Goal: Navigation & Orientation: Understand site structure

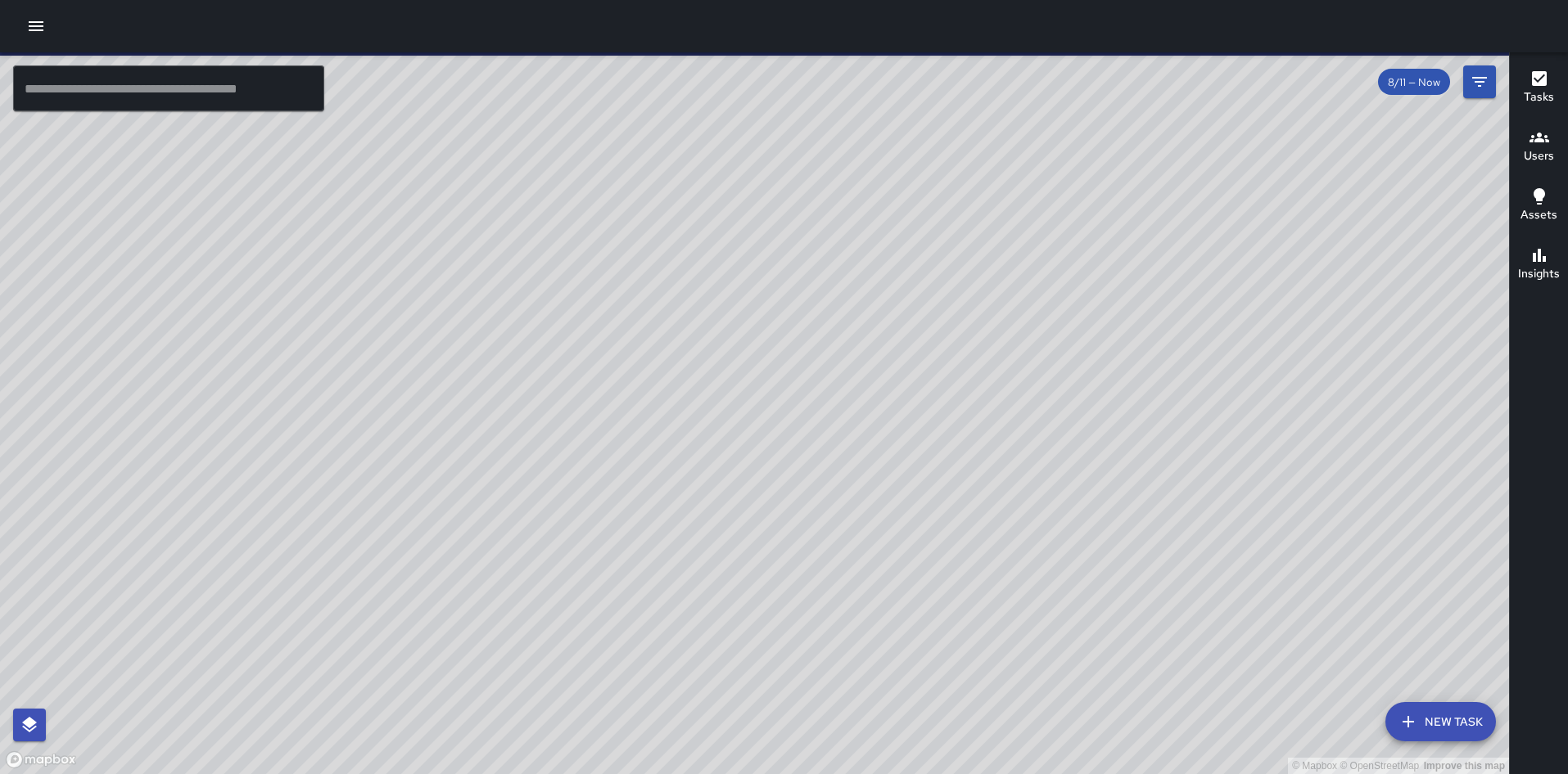
drag, startPoint x: 715, startPoint y: 315, endPoint x: 851, endPoint y: 151, distance: 213.1
click at [851, 151] on div "© Mapbox © OpenStreetMap Improve this map" at bounding box center [754, 413] width 1509 height 722
drag, startPoint x: 860, startPoint y: 402, endPoint x: 873, endPoint y: 249, distance: 153.6
click at [873, 249] on div "© Mapbox © OpenStreetMap Improve this map" at bounding box center [754, 413] width 1509 height 722
drag, startPoint x: 828, startPoint y: 407, endPoint x: 938, endPoint y: 166, distance: 264.9
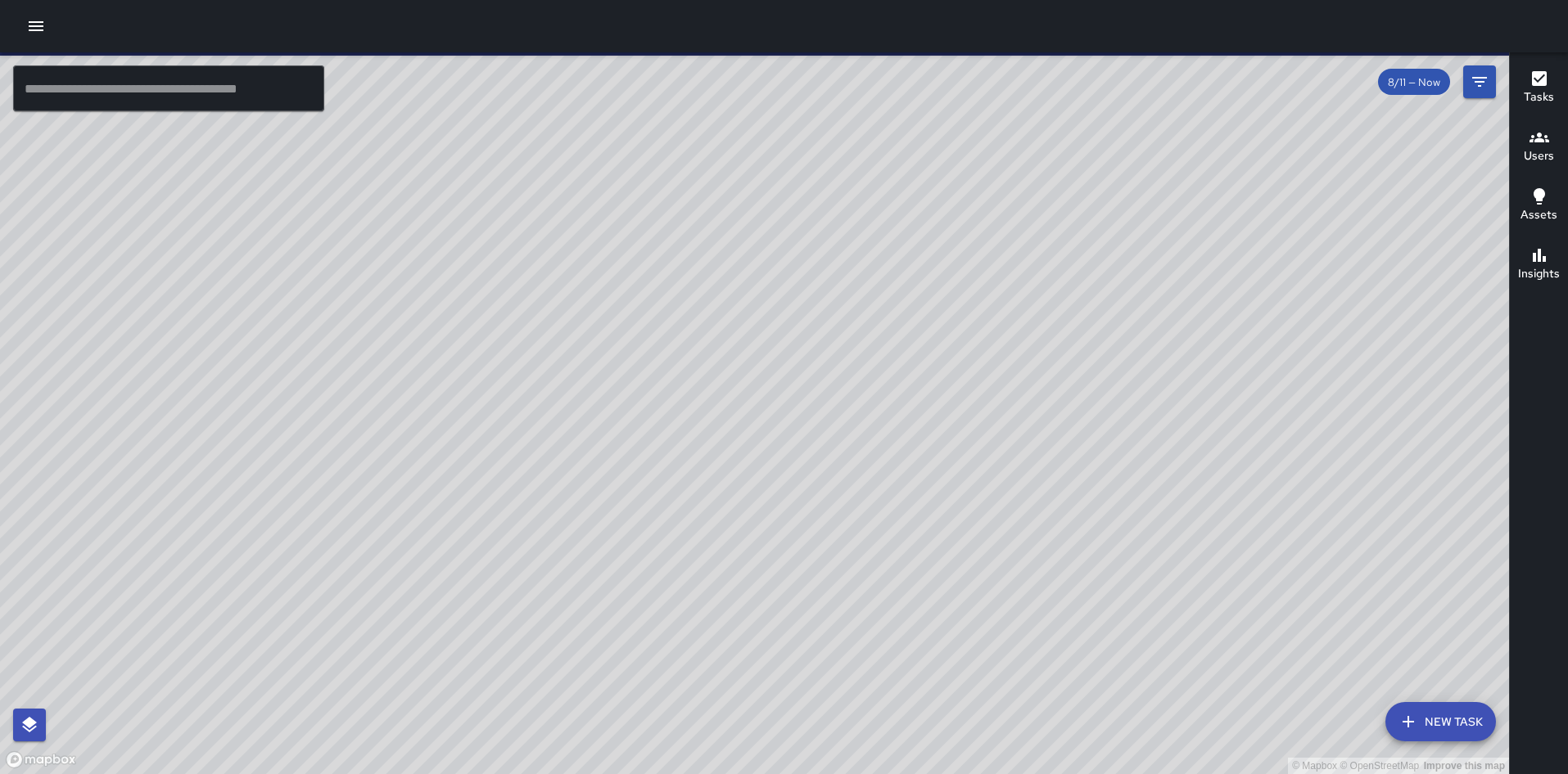
click at [931, 169] on div "© Mapbox © OpenStreetMap Improve this map M1 [PERSON_NAME] [STREET_ADDRESS] Com…" at bounding box center [754, 413] width 1509 height 722
drag, startPoint x: 781, startPoint y: 379, endPoint x: 601, endPoint y: 581, distance: 270.6
click at [601, 581] on div "© Mapbox © OpenStreetMap Improve this map" at bounding box center [754, 413] width 1509 height 722
drag, startPoint x: 658, startPoint y: 615, endPoint x: 649, endPoint y: 631, distance: 18.4
click at [649, 631] on div "© Mapbox © OpenStreetMap Improve this map" at bounding box center [754, 413] width 1509 height 722
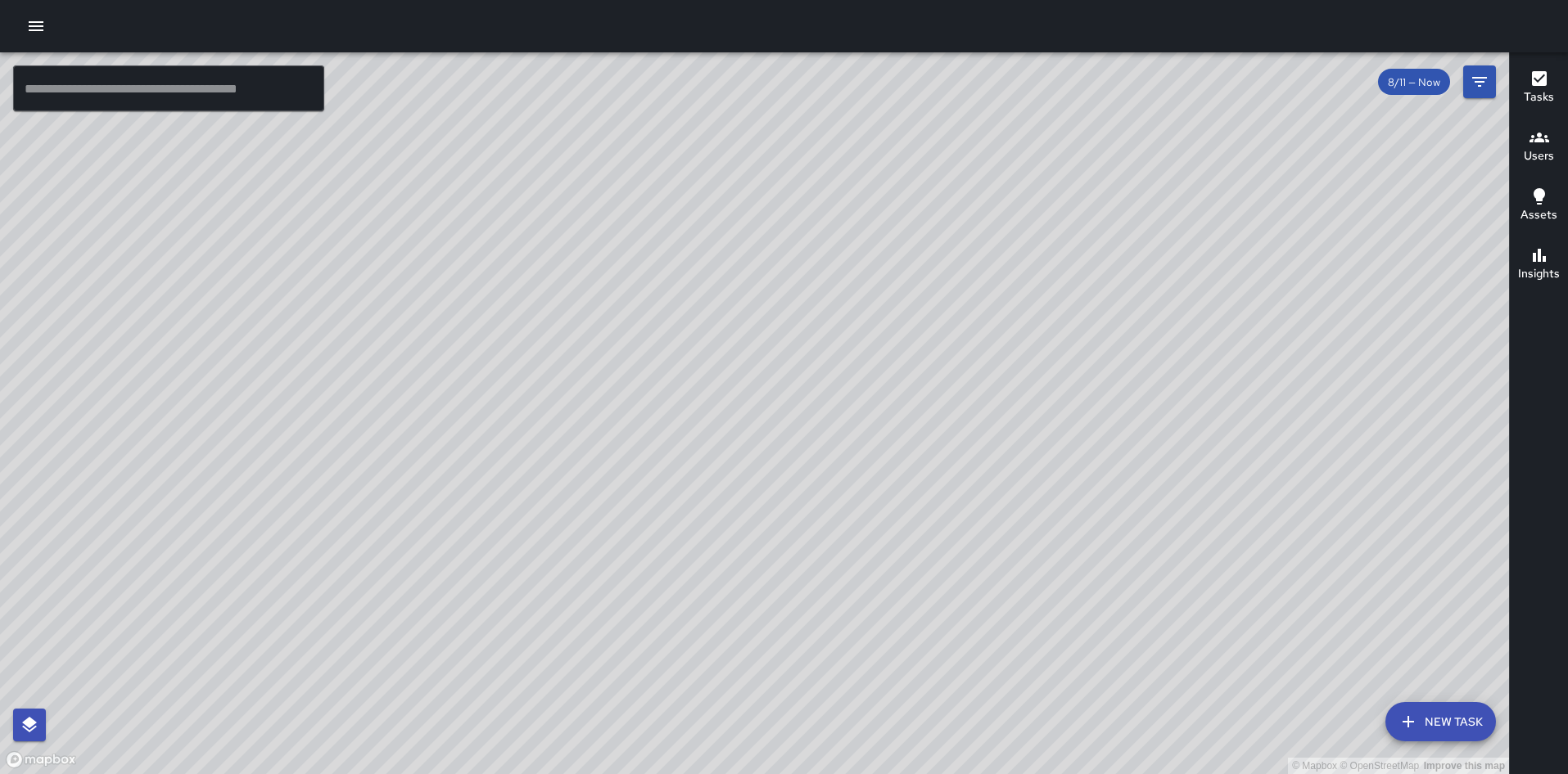
drag, startPoint x: 851, startPoint y: 266, endPoint x: 668, endPoint y: 510, distance: 305.0
click at [668, 510] on div "© Mapbox © OpenStreetMap Improve this map" at bounding box center [754, 413] width 1509 height 722
drag, startPoint x: 791, startPoint y: 233, endPoint x: 817, endPoint y: 422, distance: 190.8
click at [817, 422] on div "© Mapbox © OpenStreetMap Improve this map" at bounding box center [754, 413] width 1509 height 722
drag, startPoint x: 953, startPoint y: 304, endPoint x: 696, endPoint y: 561, distance: 363.5
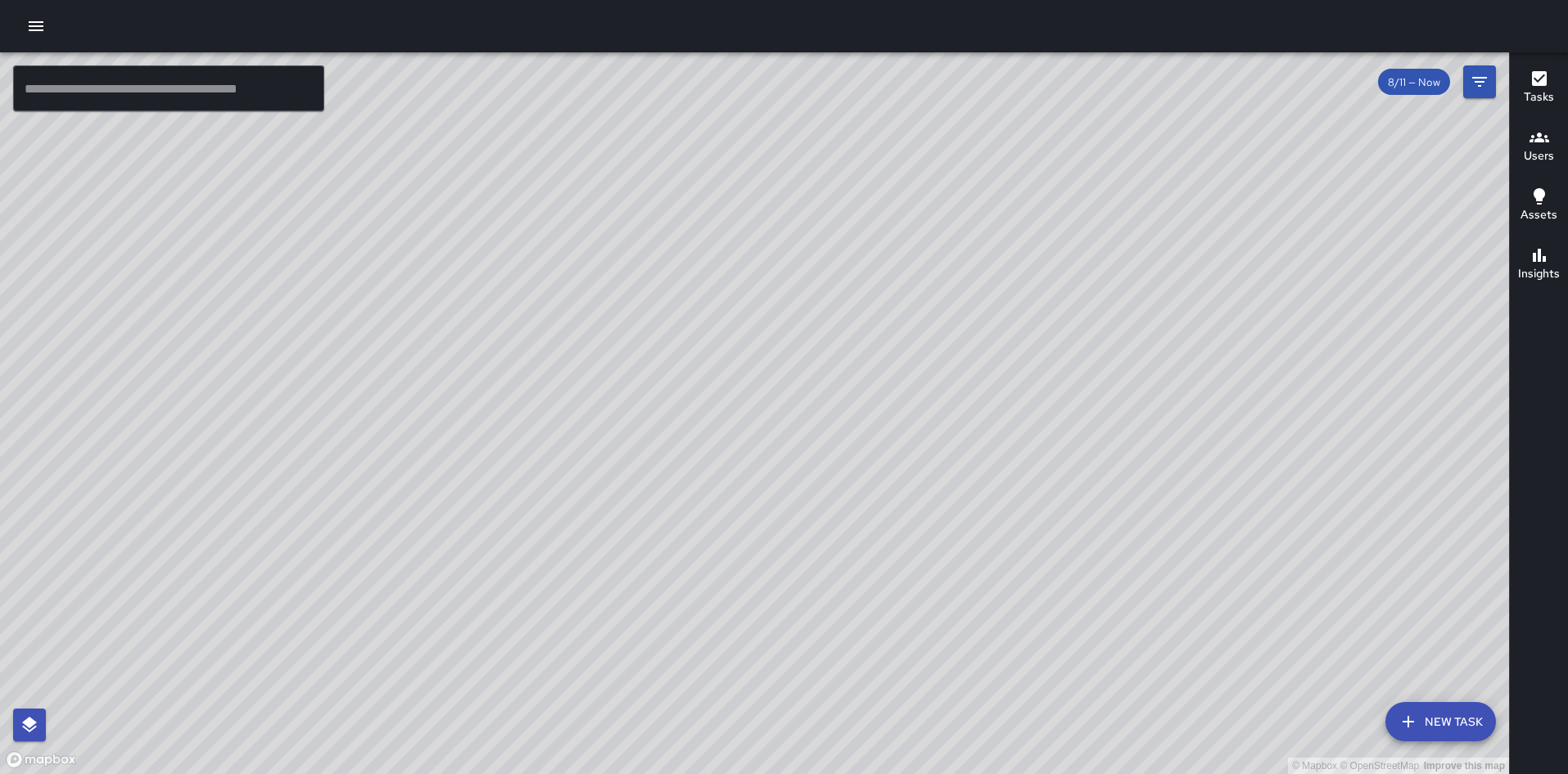
click at [696, 561] on div "© Mapbox © OpenStreetMap Improve this map" at bounding box center [754, 413] width 1509 height 722
drag, startPoint x: 685, startPoint y: 566, endPoint x: 815, endPoint y: 291, distance: 304.2
click at [815, 291] on div "© Mapbox © OpenStreetMap Improve this map" at bounding box center [754, 413] width 1509 height 722
drag, startPoint x: 730, startPoint y: 374, endPoint x: 859, endPoint y: 178, distance: 234.6
click at [859, 178] on div "© Mapbox © OpenStreetMap Improve this map" at bounding box center [754, 413] width 1509 height 722
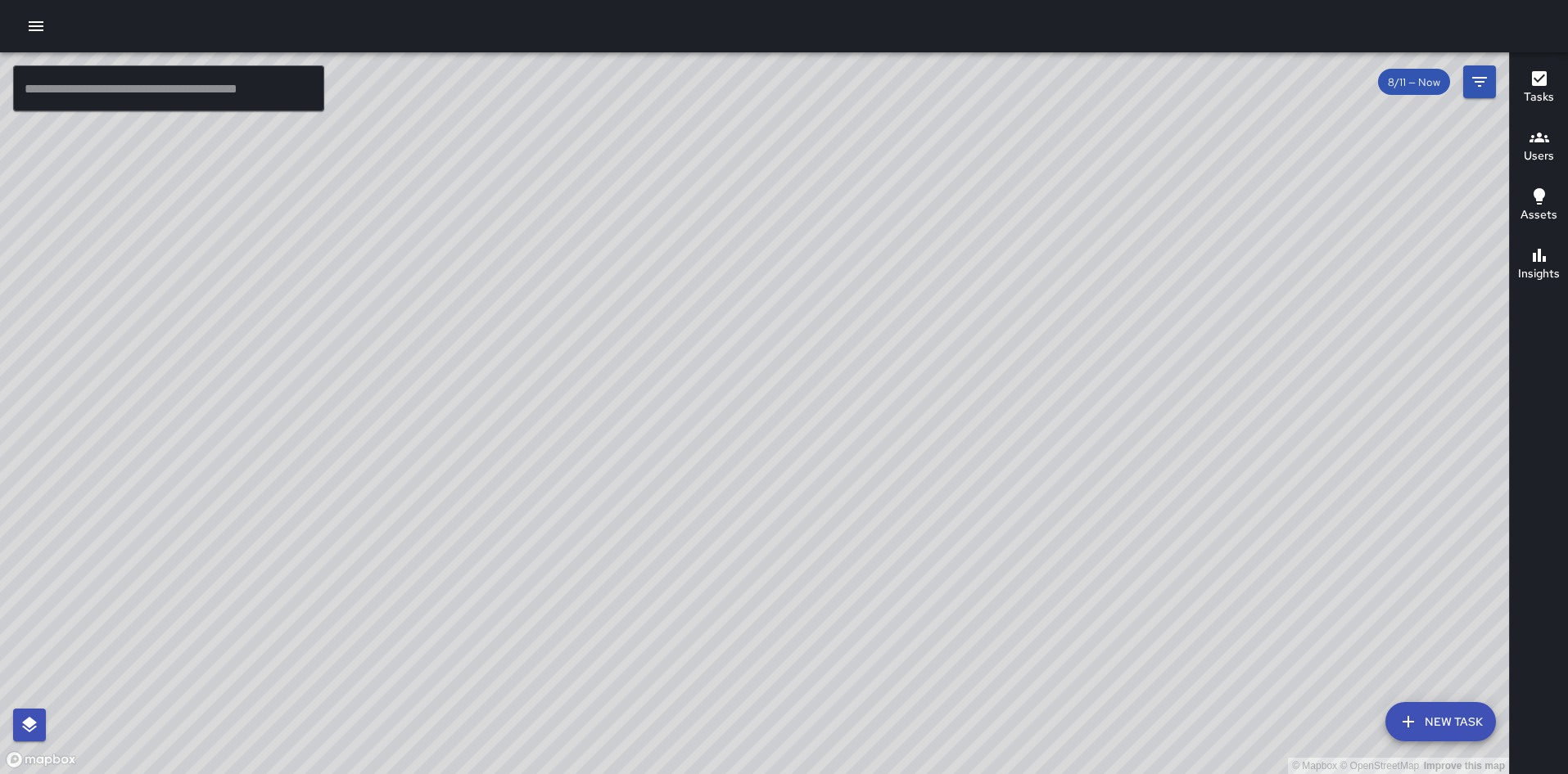
drag, startPoint x: 797, startPoint y: 375, endPoint x: 873, endPoint y: 283, distance: 119.3
click at [873, 283] on div "© Mapbox © OpenStreetMap Improve this map" at bounding box center [754, 413] width 1509 height 722
